Goal: Information Seeking & Learning: Learn about a topic

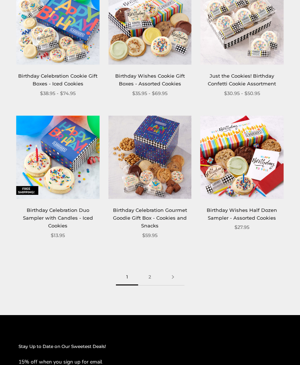
scroll to position [996, 0]
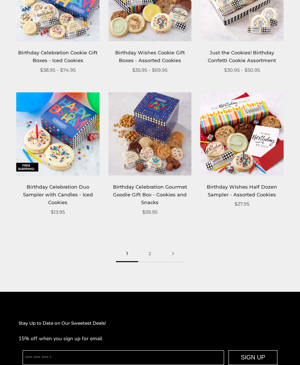
click at [148, 248] on link "2" at bounding box center [149, 254] width 23 height 17
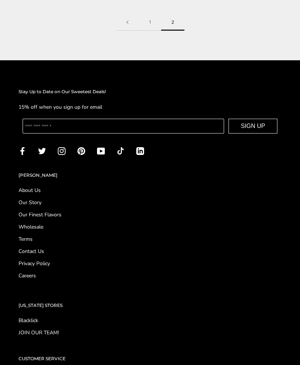
scroll to position [691, 0]
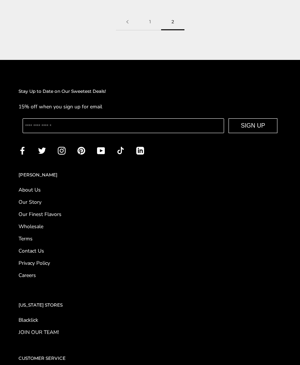
click at [29, 198] on link "Our Story" at bounding box center [150, 202] width 263 height 8
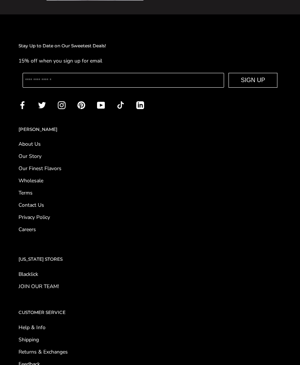
scroll to position [453, 0]
click at [40, 171] on link "Our Finest Flavors" at bounding box center [150, 169] width 263 height 8
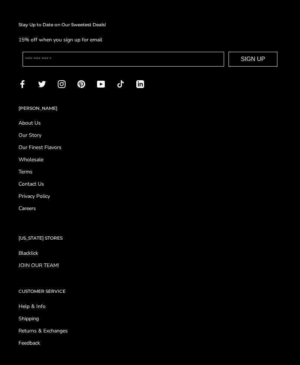
click at [36, 156] on link "Wholesale" at bounding box center [150, 160] width 263 height 8
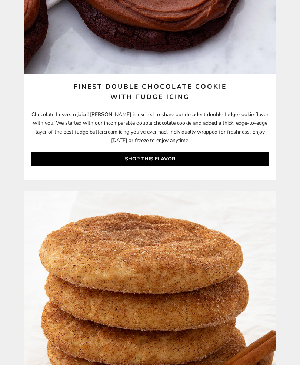
scroll to position [5693, 0]
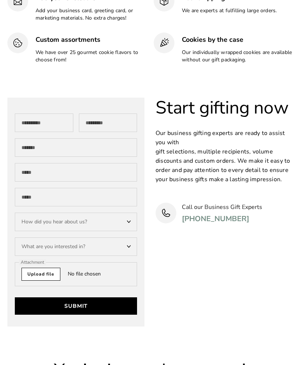
scroll to position [2572, 0]
click at [130, 238] on div "What are you interested in?" at bounding box center [76, 247] width 122 height 19
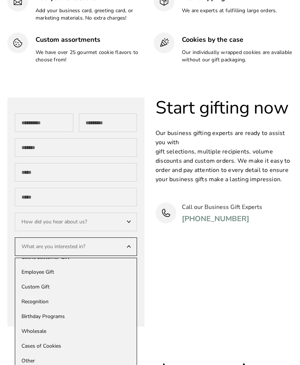
scroll to position [23, 0]
click at [42, 324] on div "Wholesale" at bounding box center [75, 331] width 121 height 15
select select "*********"
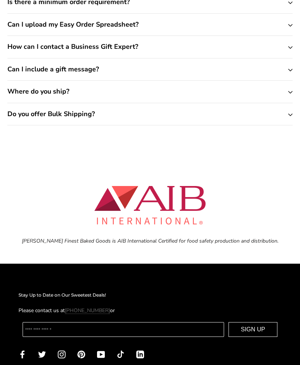
scroll to position [3409, 0]
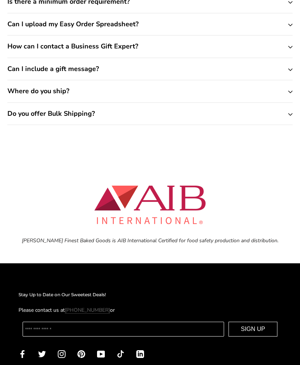
click at [292, 80] on button "Where do you ship?" at bounding box center [149, 91] width 285 height 22
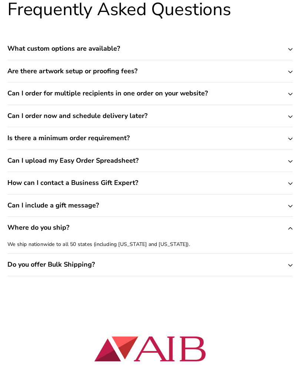
scroll to position [3272, 0]
